Goal: Transaction & Acquisition: Obtain resource

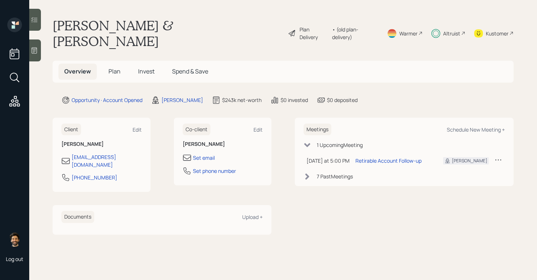
click at [468, 29] on div "Plan Delivery • (old plan-delivery) Warmer Altruist Kustomer" at bounding box center [401, 33] width 226 height 31
click at [454, 30] on div "Altruist" at bounding box center [451, 34] width 17 height 8
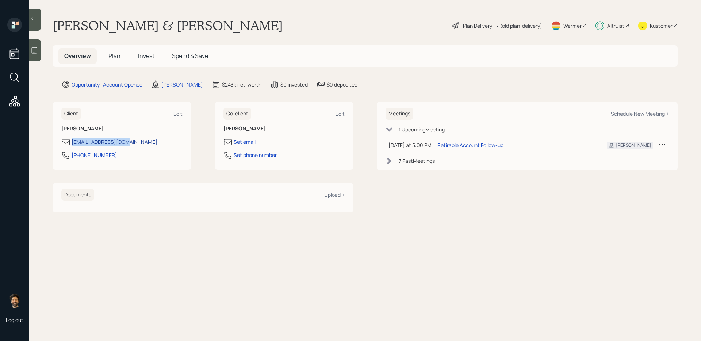
drag, startPoint x: 136, startPoint y: 141, endPoint x: 72, endPoint y: 141, distance: 64.3
click at [72, 141] on div "navahlowy@yahoo.com" at bounding box center [121, 142] width 121 height 9
copy div "navahlowy@yahoo.com"
drag, startPoint x: 110, startPoint y: 155, endPoint x: 69, endPoint y: 156, distance: 40.9
click at [69, 156] on div "412-925-9623" at bounding box center [121, 157] width 121 height 13
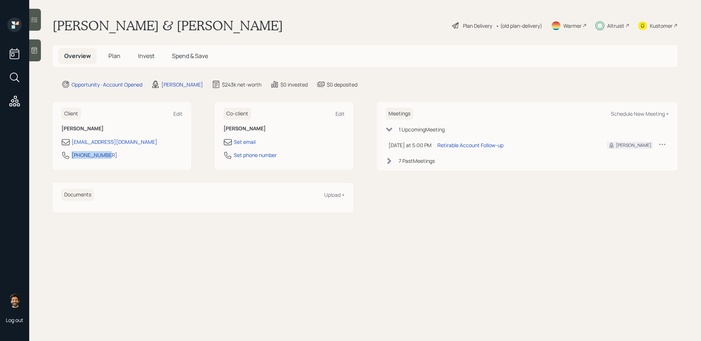
copy div "412-925-9623"
drag, startPoint x: 91, startPoint y: 153, endPoint x: 11, endPoint y: 180, distance: 84.3
click at [0, 0] on div "Log out Nancy & Judah Lowy Plan Delivery • (old plan-delivery) Warmer Altruist …" at bounding box center [350, 170] width 701 height 341
click at [149, 56] on span "Invest" at bounding box center [146, 56] width 16 height 8
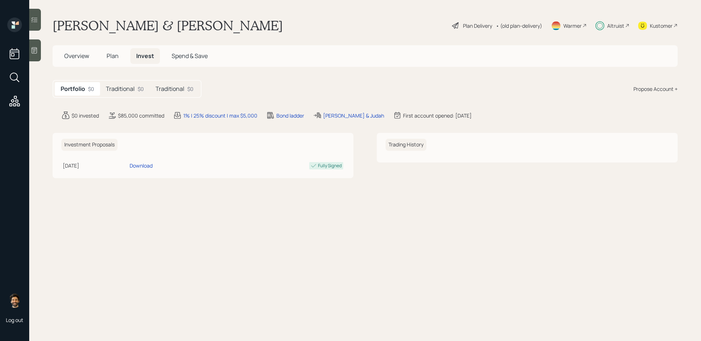
click at [173, 87] on h5 "Traditional" at bounding box center [170, 88] width 29 height 7
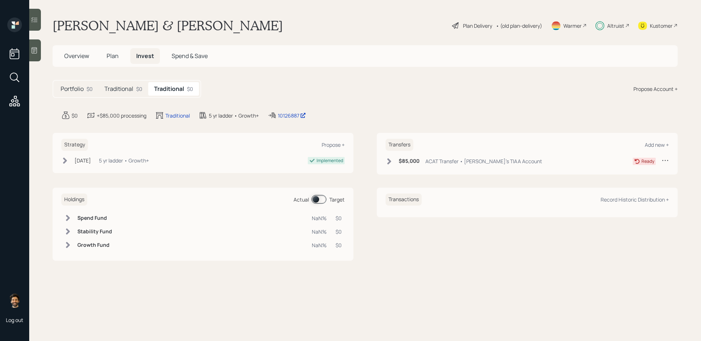
click at [134, 88] on div "Traditional $0" at bounding box center [124, 89] width 50 height 14
click at [175, 90] on h5 "Traditional" at bounding box center [169, 88] width 29 height 7
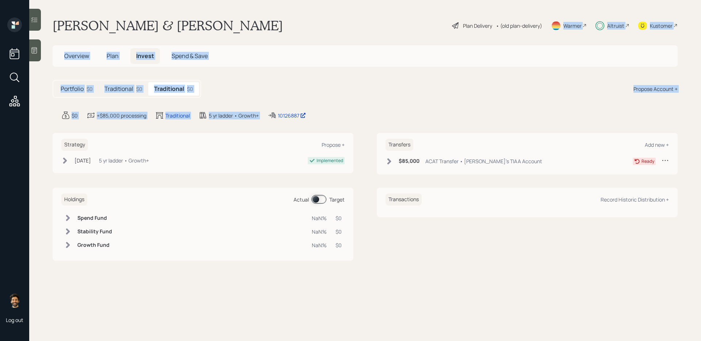
drag, startPoint x: 354, startPoint y: 98, endPoint x: 553, endPoint y: 9, distance: 217.9
click at [537, 9] on main "Nancy & Judah Lowy Plan Delivery • (old plan-delivery) Warmer Altruist Kustomer…" at bounding box center [365, 170] width 672 height 341
click at [390, 81] on div "Portfolio $0 Traditional $0 Traditional $0 Propose Account +" at bounding box center [365, 89] width 625 height 18
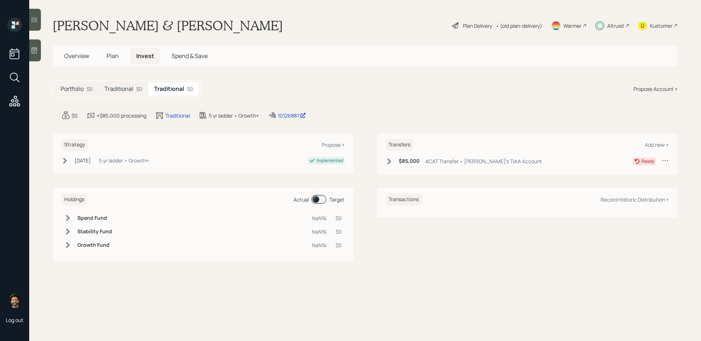
click at [537, 24] on div "Altruist" at bounding box center [616, 26] width 17 height 8
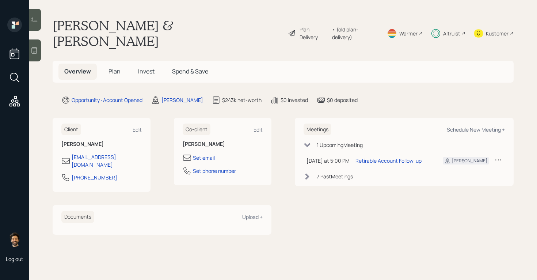
click at [315, 172] on div "7 Past Meeting s" at bounding box center [404, 176] width 201 height 8
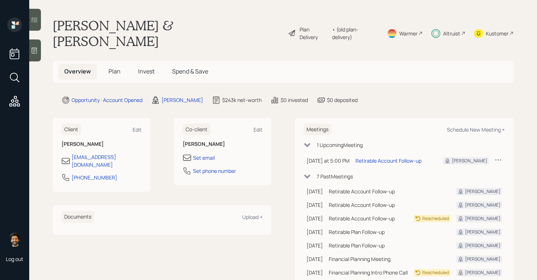
scroll to position [7, 0]
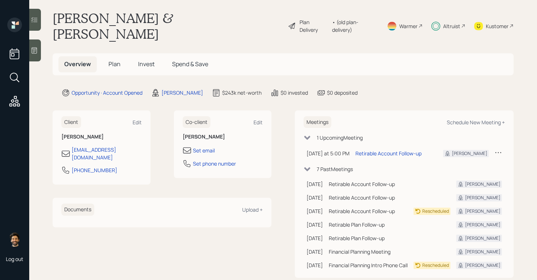
click at [149, 60] on span "Invest" at bounding box center [146, 64] width 16 height 8
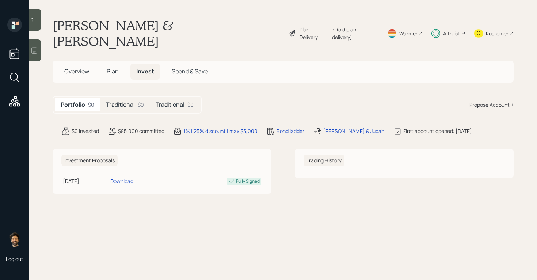
click at [135, 98] on div "Traditional $0" at bounding box center [125, 105] width 50 height 14
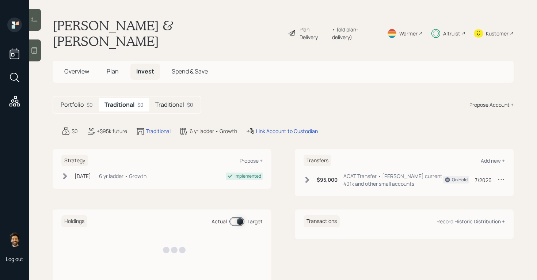
click at [171, 101] on h5 "Traditional" at bounding box center [169, 104] width 29 height 7
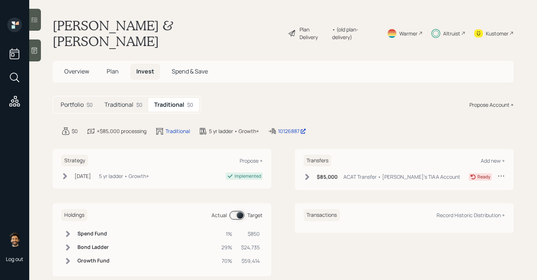
click at [128, 101] on h5 "Traditional" at bounding box center [118, 104] width 29 height 7
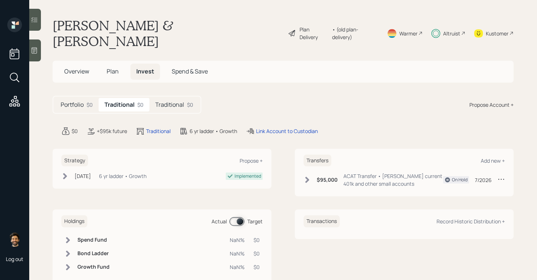
click at [171, 101] on h5 "Traditional" at bounding box center [169, 104] width 29 height 7
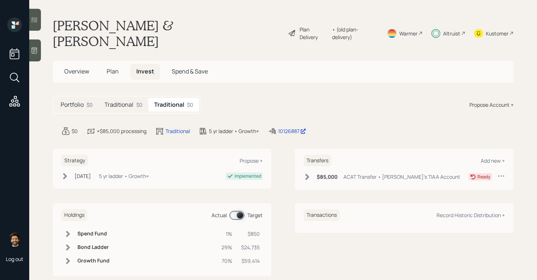
click at [131, 98] on div "Traditional $0" at bounding box center [124, 105] width 50 height 14
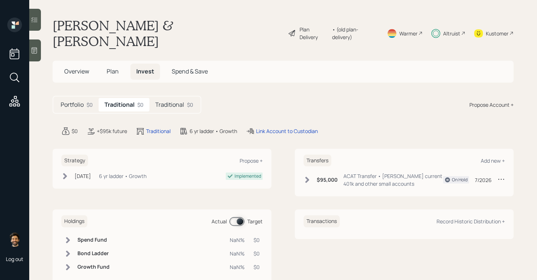
click at [112, 67] on span "Plan" at bounding box center [113, 71] width 12 height 8
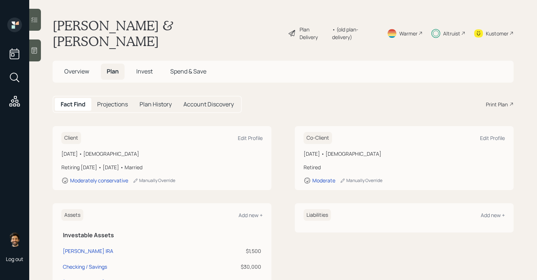
click at [75, 67] on span "Overview" at bounding box center [76, 71] width 25 height 8
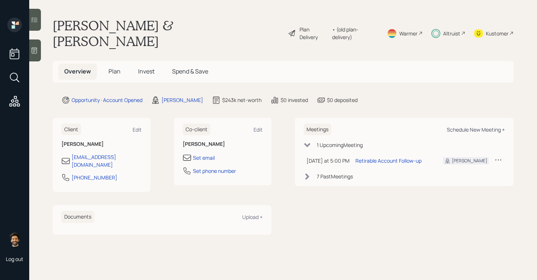
click at [454, 126] on div "Schedule New Meeting +" at bounding box center [476, 129] width 58 height 7
select select "f14b762f-c7c2-4b89-9227-8fa891345eea"
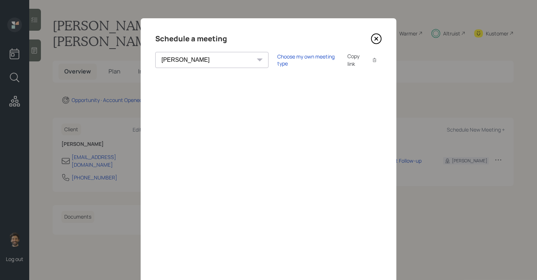
click at [376, 34] on icon at bounding box center [376, 38] width 11 height 11
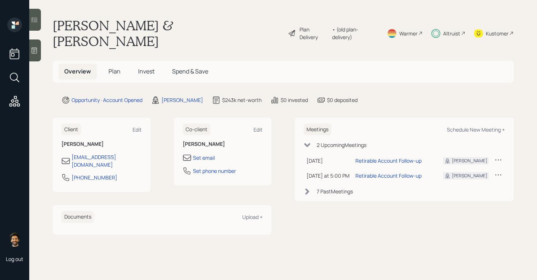
click at [145, 67] on span "Invest" at bounding box center [146, 71] width 16 height 8
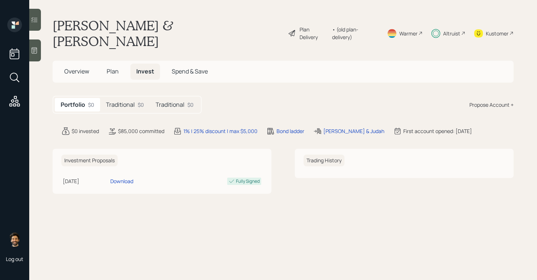
click at [179, 101] on h5 "Traditional" at bounding box center [170, 104] width 29 height 7
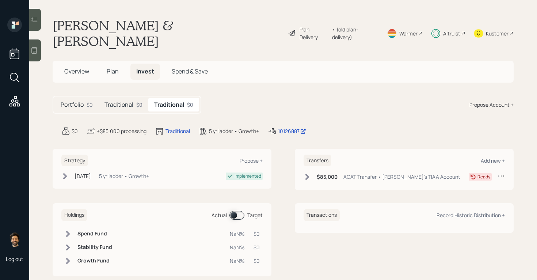
click at [129, 101] on h5 "Traditional" at bounding box center [118, 104] width 29 height 7
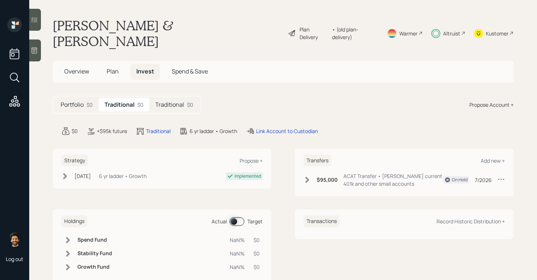
click at [313, 172] on div "$95,000 ACAT Transfer • Nancy current 401k and other small accounts" at bounding box center [374, 179] width 140 height 15
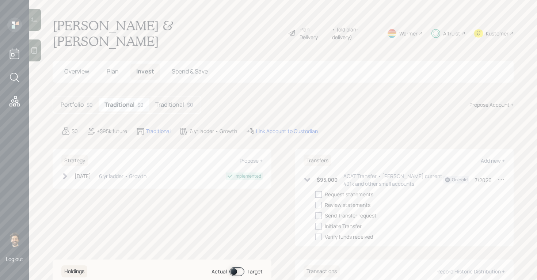
click at [112, 67] on span "Plan" at bounding box center [113, 71] width 12 height 8
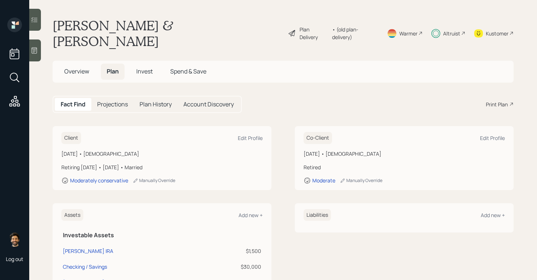
click at [149, 67] on span "Invest" at bounding box center [144, 71] width 16 height 8
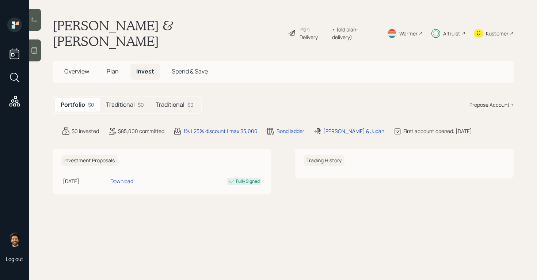
click at [128, 101] on h5 "Traditional" at bounding box center [120, 104] width 29 height 7
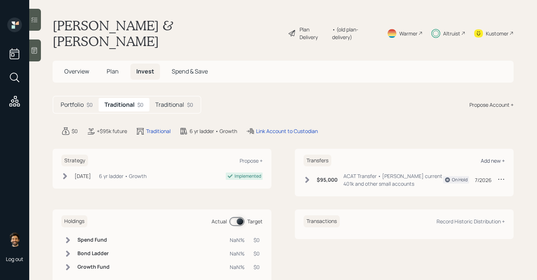
click at [498, 157] on div "Add new +" at bounding box center [493, 160] width 24 height 7
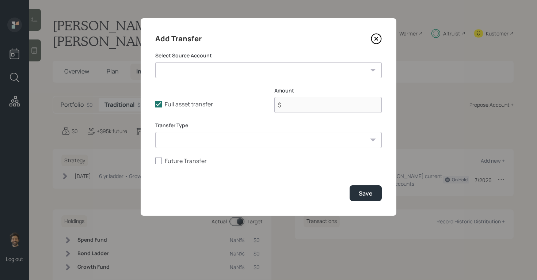
click at [264, 74] on select "Nancy Inspira IRA ($1,500 | IRA) Checking / Savings ($30,000 | Emergency Fund) …" at bounding box center [268, 70] width 227 height 16
select select "bdad417e-3771-4087-a717-e9be7dc91804"
click at [155, 62] on select "Nancy Inspira IRA ($1,500 | IRA) Checking / Savings ($30,000 | Emergency Fund) …" at bounding box center [268, 70] width 227 height 16
type input "$ 1,500"
click at [223, 138] on select "ACAT Transfer Non ACAT Transfer Capitalize Rollover Rollover Deposit" at bounding box center [268, 140] width 227 height 16
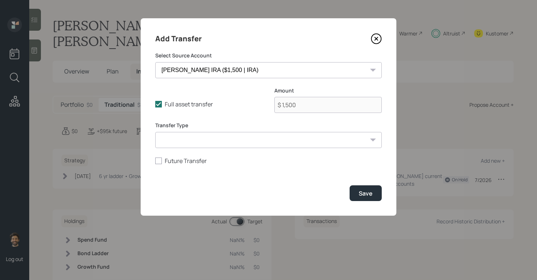
select select "acat_transfer"
click at [155, 132] on select "ACAT Transfer Non ACAT Transfer Capitalize Rollover Rollover Deposit" at bounding box center [268, 140] width 227 height 16
click at [367, 191] on div "Save" at bounding box center [366, 193] width 14 height 8
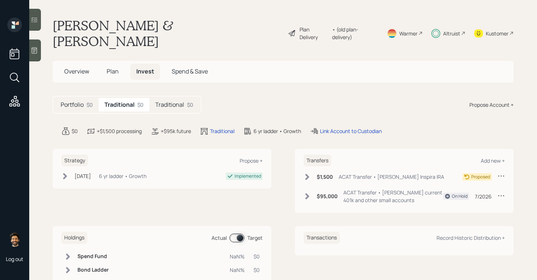
click at [308, 174] on icon at bounding box center [307, 177] width 4 height 6
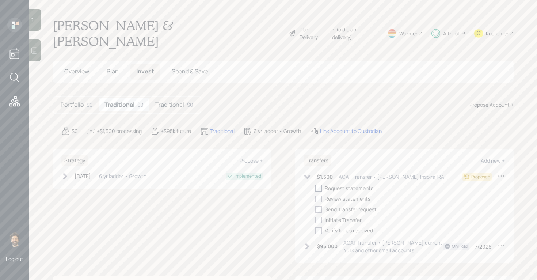
click at [319, 185] on div at bounding box center [318, 188] width 7 height 7
click at [315, 188] on input "checkbox" at bounding box center [315, 188] width 0 height 0
checkbox input "true"
click at [319, 195] on div at bounding box center [318, 198] width 7 height 7
click at [315, 198] on input "checkbox" at bounding box center [315, 198] width 0 height 0
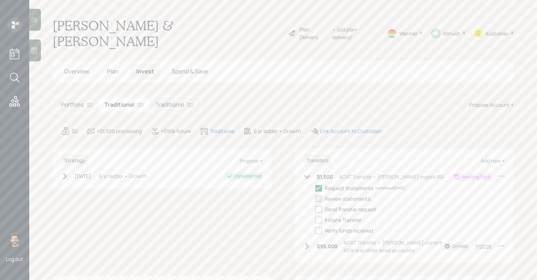
checkbox input "true"
click at [320, 206] on div at bounding box center [318, 209] width 7 height 7
click at [315, 209] on input "checkbox" at bounding box center [315, 209] width 0 height 0
checkbox input "true"
click at [320, 217] on div at bounding box center [318, 220] width 7 height 7
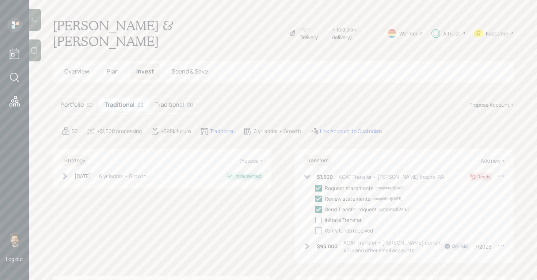
click at [315, 220] on input "checkbox" at bounding box center [315, 220] width 0 height 0
checkbox input "true"
click at [459, 30] on div "Altruist" at bounding box center [451, 34] width 17 height 8
click at [335, 127] on div "Link Account to Custodian" at bounding box center [351, 131] width 62 height 8
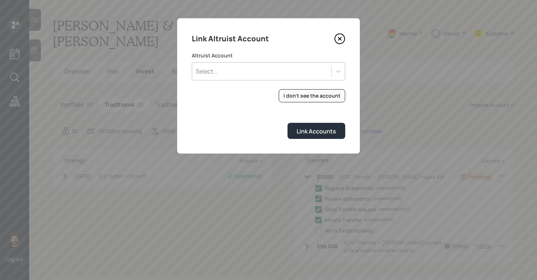
click at [219, 60] on div "Altruist Account Select..." at bounding box center [268, 66] width 153 height 28
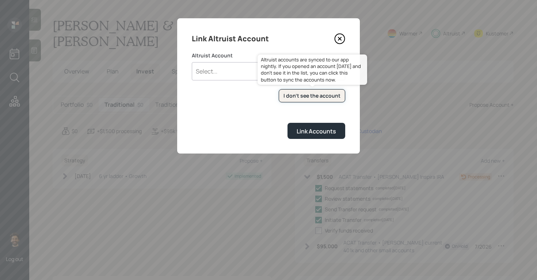
click at [296, 99] on div "I don't see the account" at bounding box center [312, 95] width 57 height 7
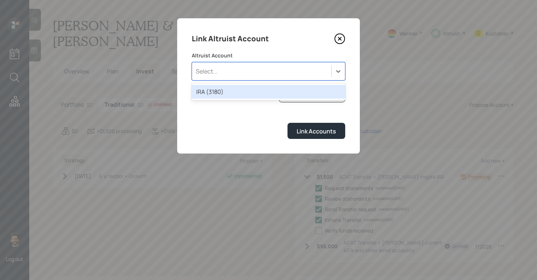
click at [272, 75] on div "Select..." at bounding box center [261, 71] width 139 height 12
click at [255, 88] on div "IRA (3180)" at bounding box center [268, 92] width 153 height 14
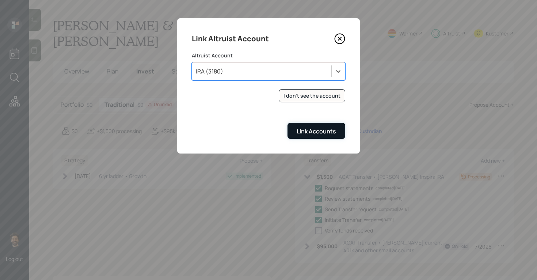
click at [312, 128] on div "Link Accounts" at bounding box center [316, 131] width 39 height 8
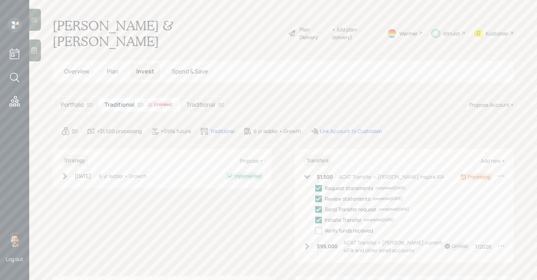
click at [197, 101] on h5 "Traditional" at bounding box center [200, 104] width 29 height 7
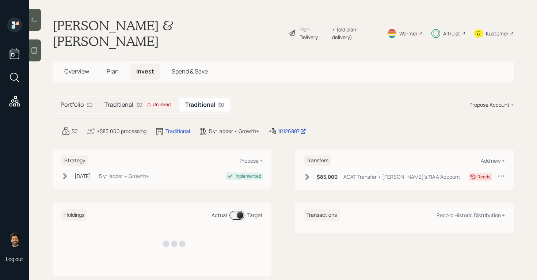
click at [149, 102] on icon at bounding box center [149, 104] width 4 height 4
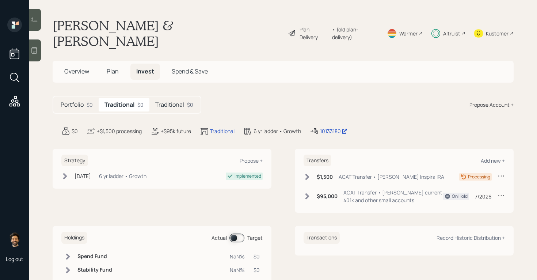
click at [170, 98] on div "Traditional $0" at bounding box center [174, 105] width 50 height 14
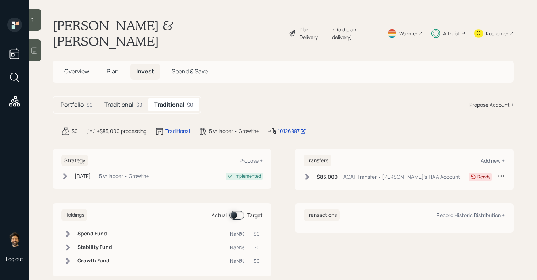
click at [136, 98] on div "Traditional $0" at bounding box center [124, 105] width 50 height 14
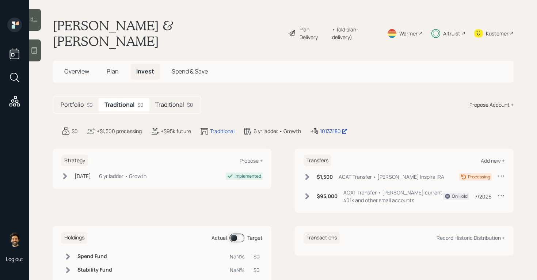
click at [179, 101] on h5 "Traditional" at bounding box center [169, 104] width 29 height 7
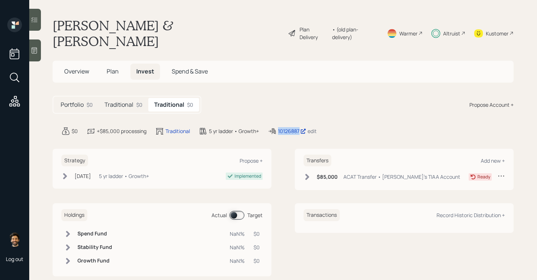
drag, startPoint x: 300, startPoint y: 116, endPoint x: 277, endPoint y: 116, distance: 22.3
click at [277, 127] on div "10126887 edit" at bounding box center [292, 131] width 49 height 9
copy div "10126887"
drag, startPoint x: 287, startPoint y: 115, endPoint x: 332, endPoint y: 3, distance: 121.6
click at [0, 0] on div "Log out [PERSON_NAME] & [PERSON_NAME] Plan Delivery • (old plan-delivery) Warme…" at bounding box center [268, 140] width 537 height 280
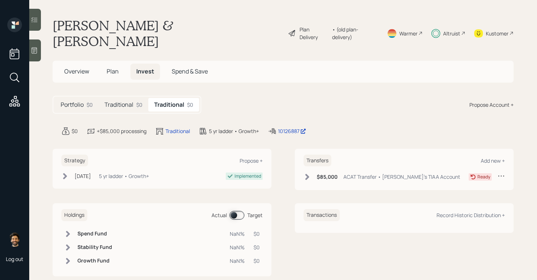
click at [123, 101] on h5 "Traditional" at bounding box center [118, 104] width 29 height 7
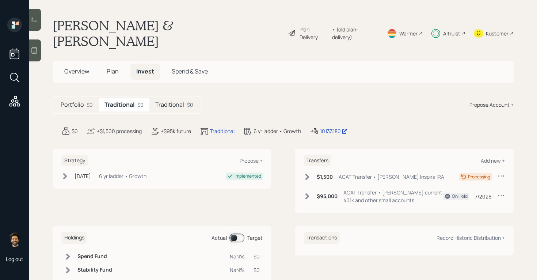
click at [182, 101] on h5 "Traditional" at bounding box center [169, 104] width 29 height 7
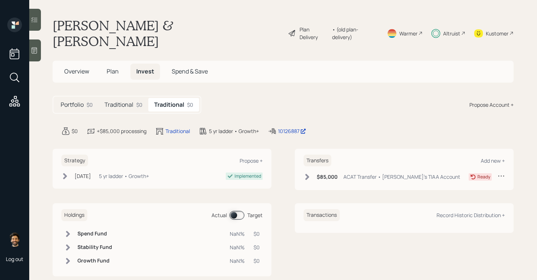
click at [310, 173] on icon at bounding box center [307, 176] width 7 height 7
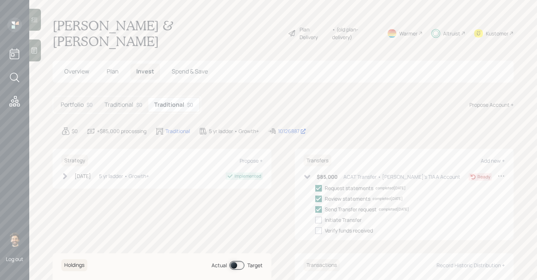
click at [122, 98] on div "Traditional $0" at bounding box center [124, 105] width 50 height 14
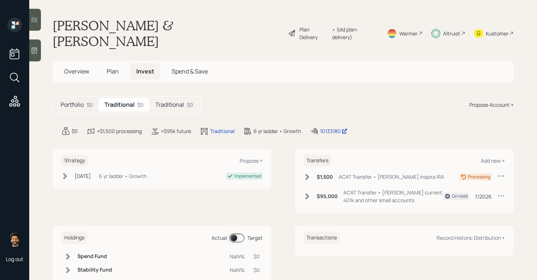
click at [170, 101] on h5 "Traditional" at bounding box center [169, 104] width 29 height 7
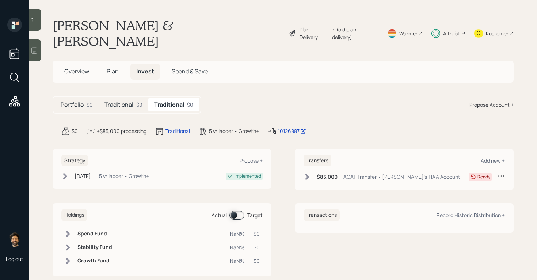
click at [132, 101] on h5 "Traditional" at bounding box center [118, 104] width 29 height 7
